Goal: Find specific page/section: Find specific page/section

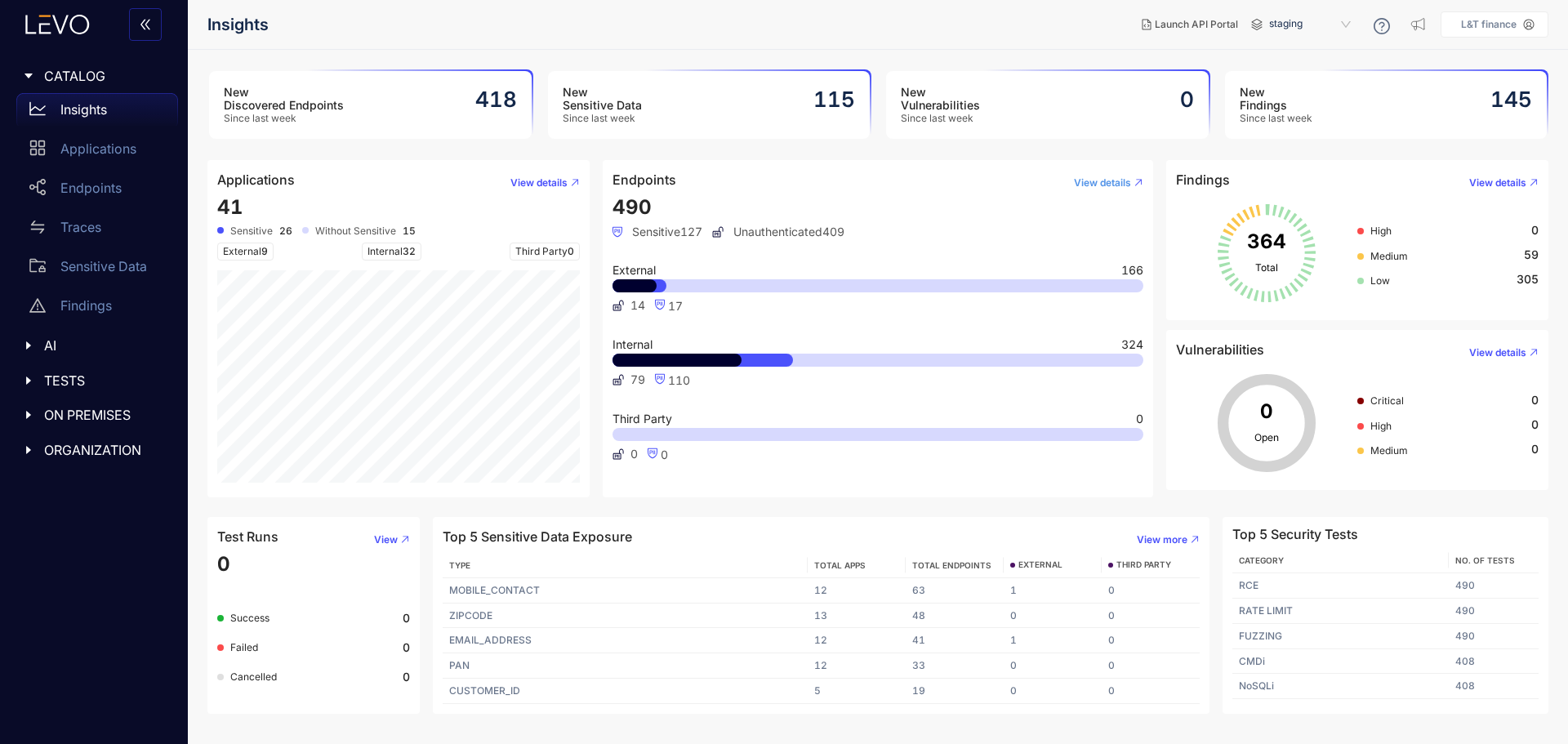
click at [1089, 182] on span "View details" at bounding box center [1102, 182] width 57 height 11
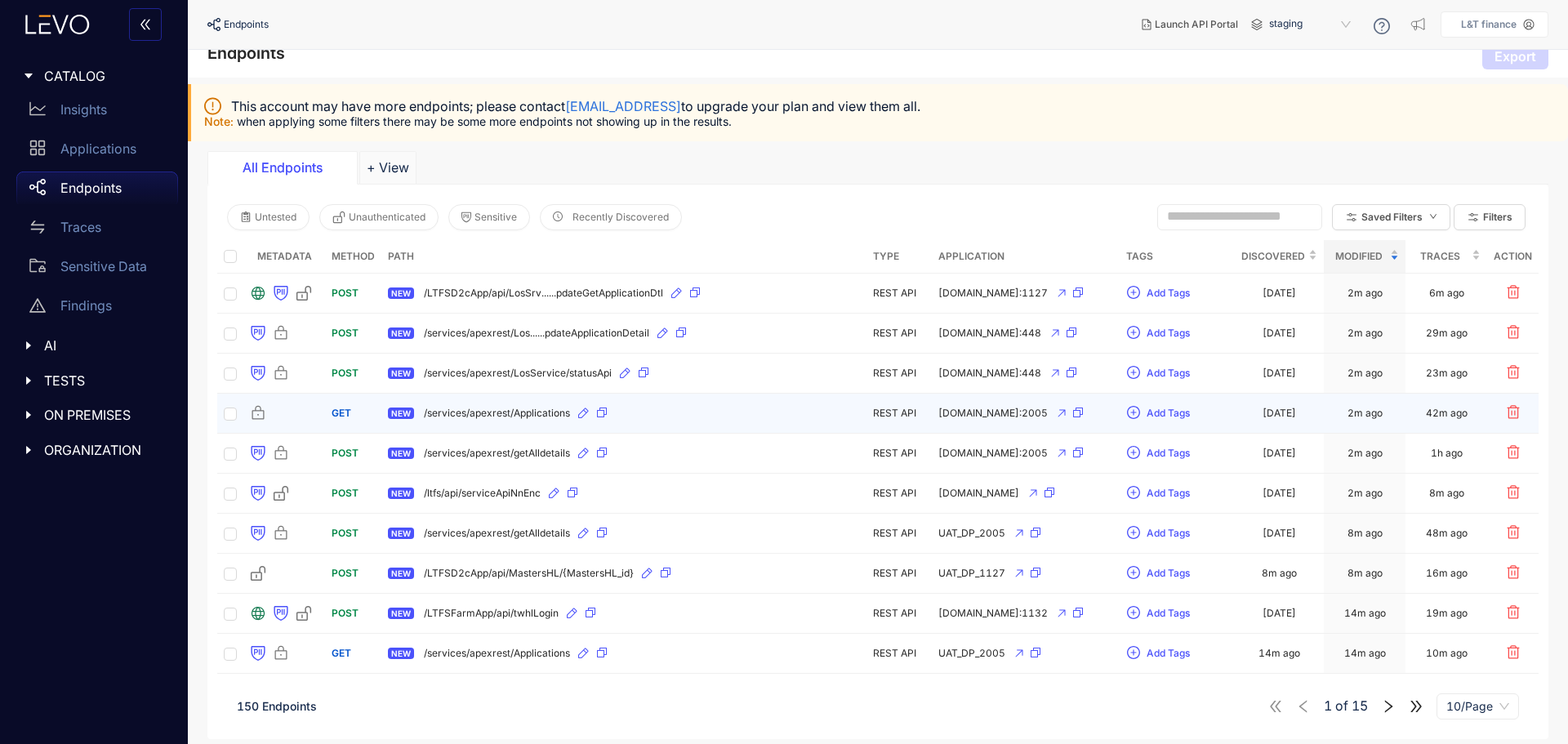
scroll to position [20, 0]
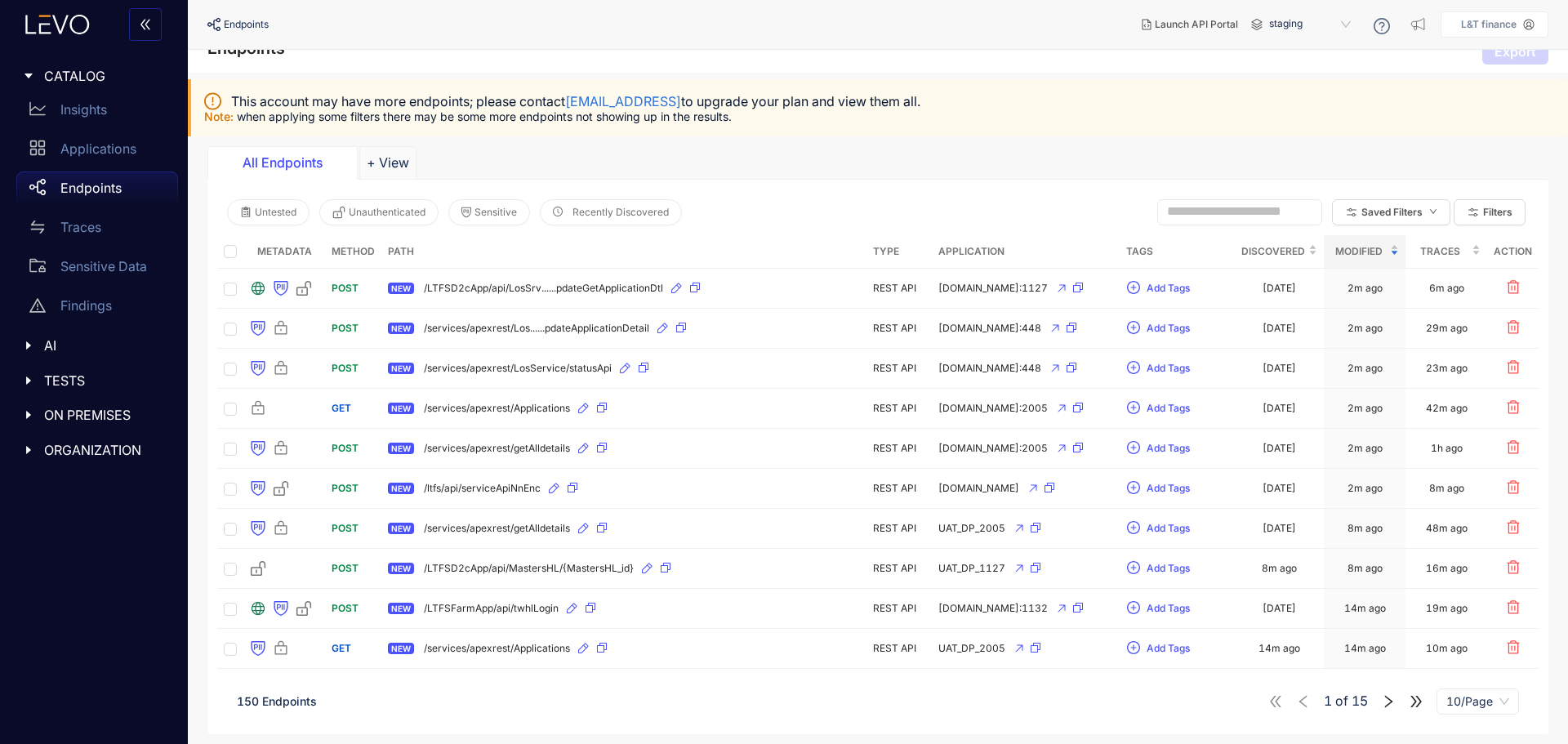
click at [975, 247] on th "Application" at bounding box center [1025, 252] width 188 height 33
click at [31, 79] on icon "caret-right" at bounding box center [28, 75] width 11 height 11
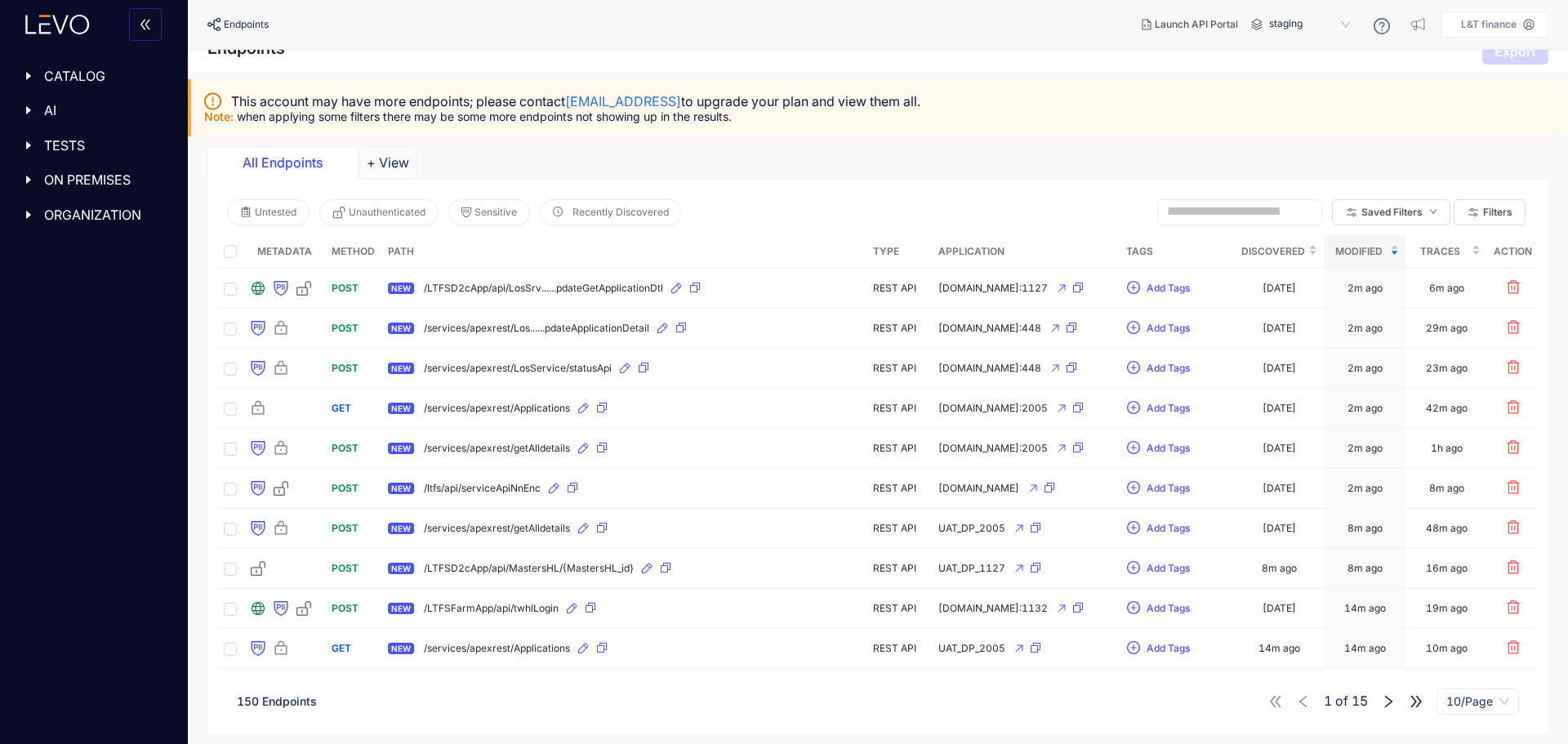
click at [31, 79] on icon "caret-right" at bounding box center [28, 75] width 11 height 11
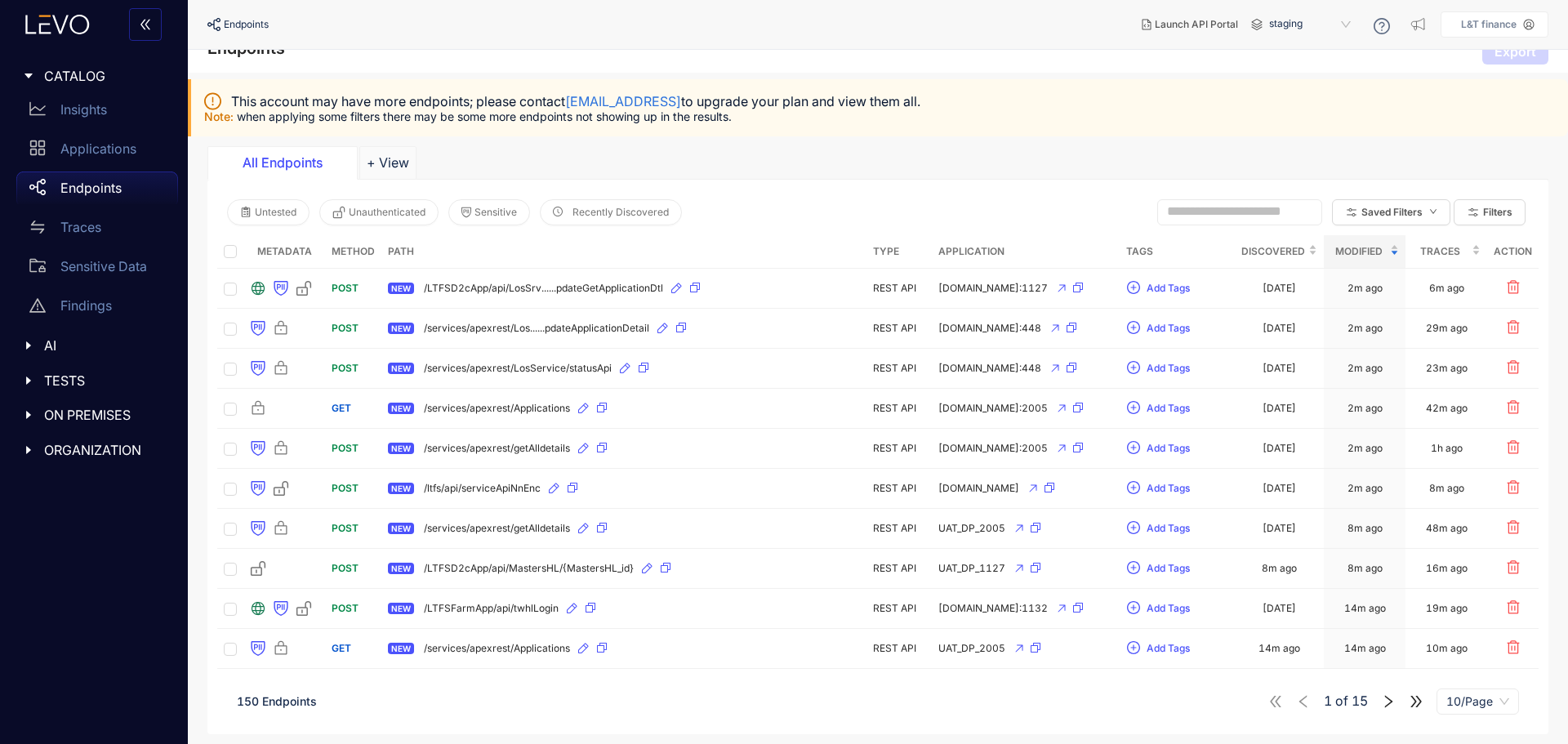
click at [740, 194] on div "Untested Unauthenticated Sensitive Recently Discovered Saved Filters Filters" at bounding box center [878, 211] width 1321 height 45
